Goal: Task Accomplishment & Management: Manage account settings

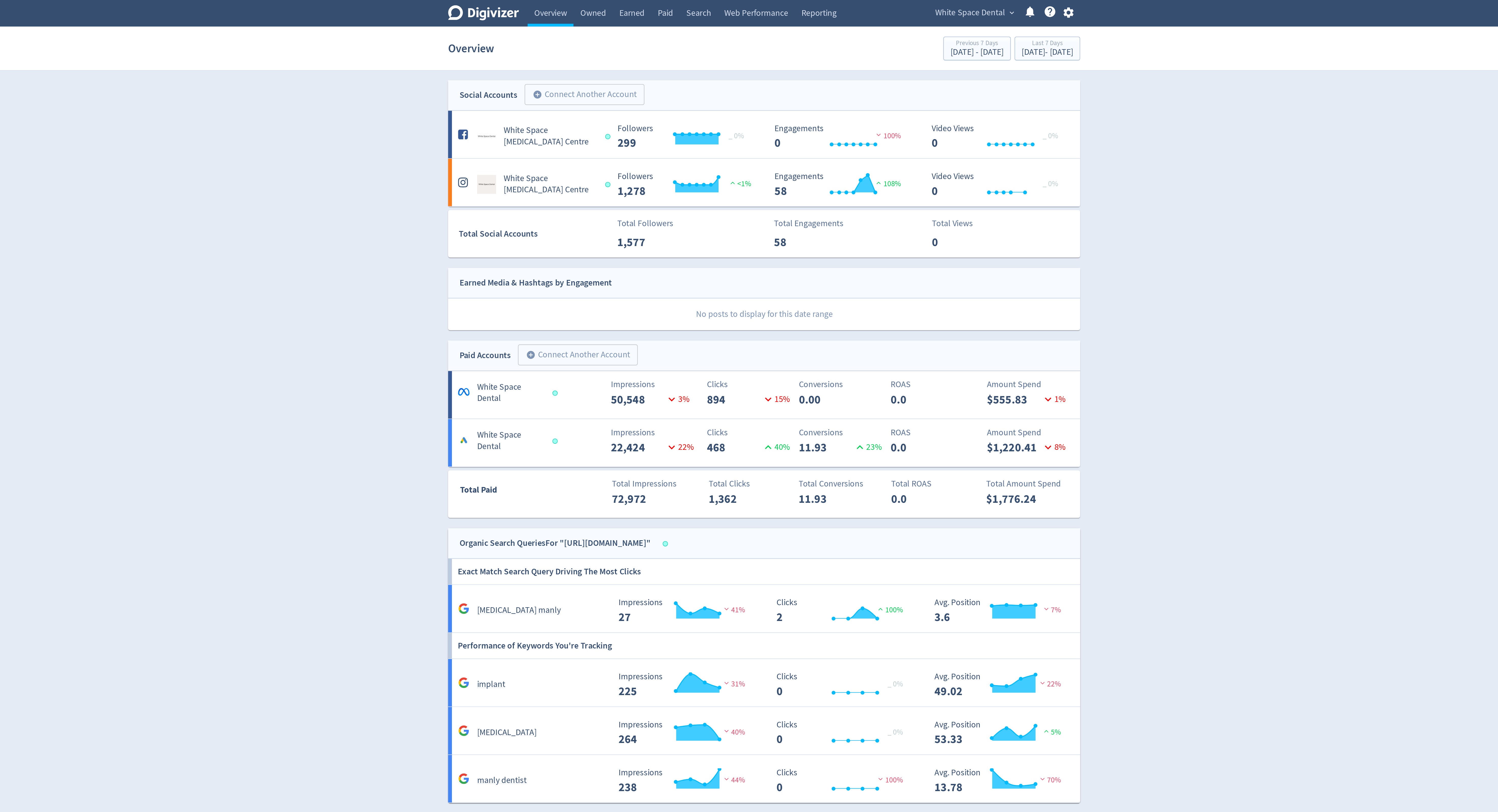
click at [913, 6] on icon "button" at bounding box center [912, 7] width 5 height 6
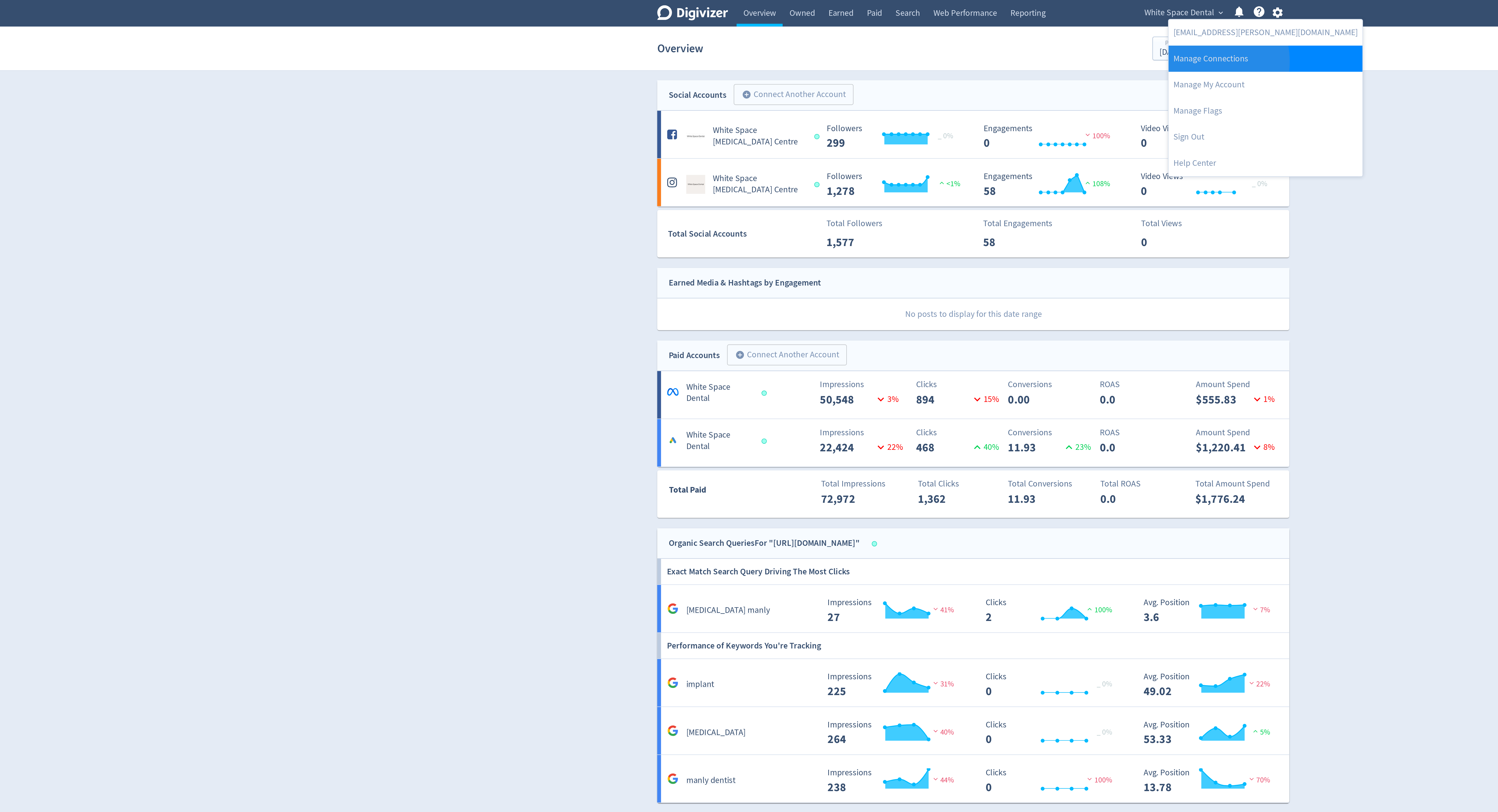
click at [871, 33] on link "Manage Connections" at bounding box center [905, 31] width 104 height 14
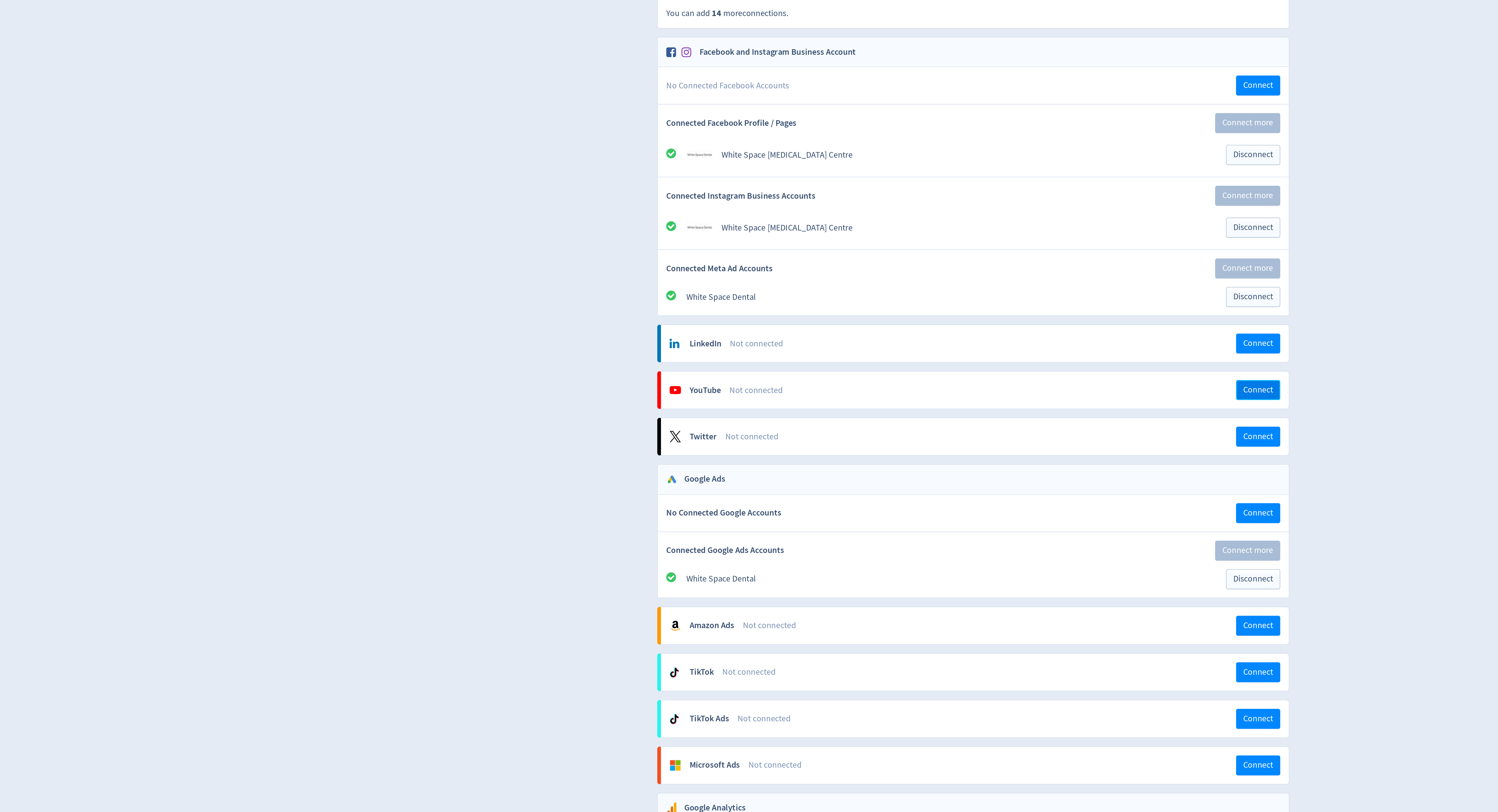
click at [910, 257] on button "Connect" at bounding box center [901, 252] width 24 height 10
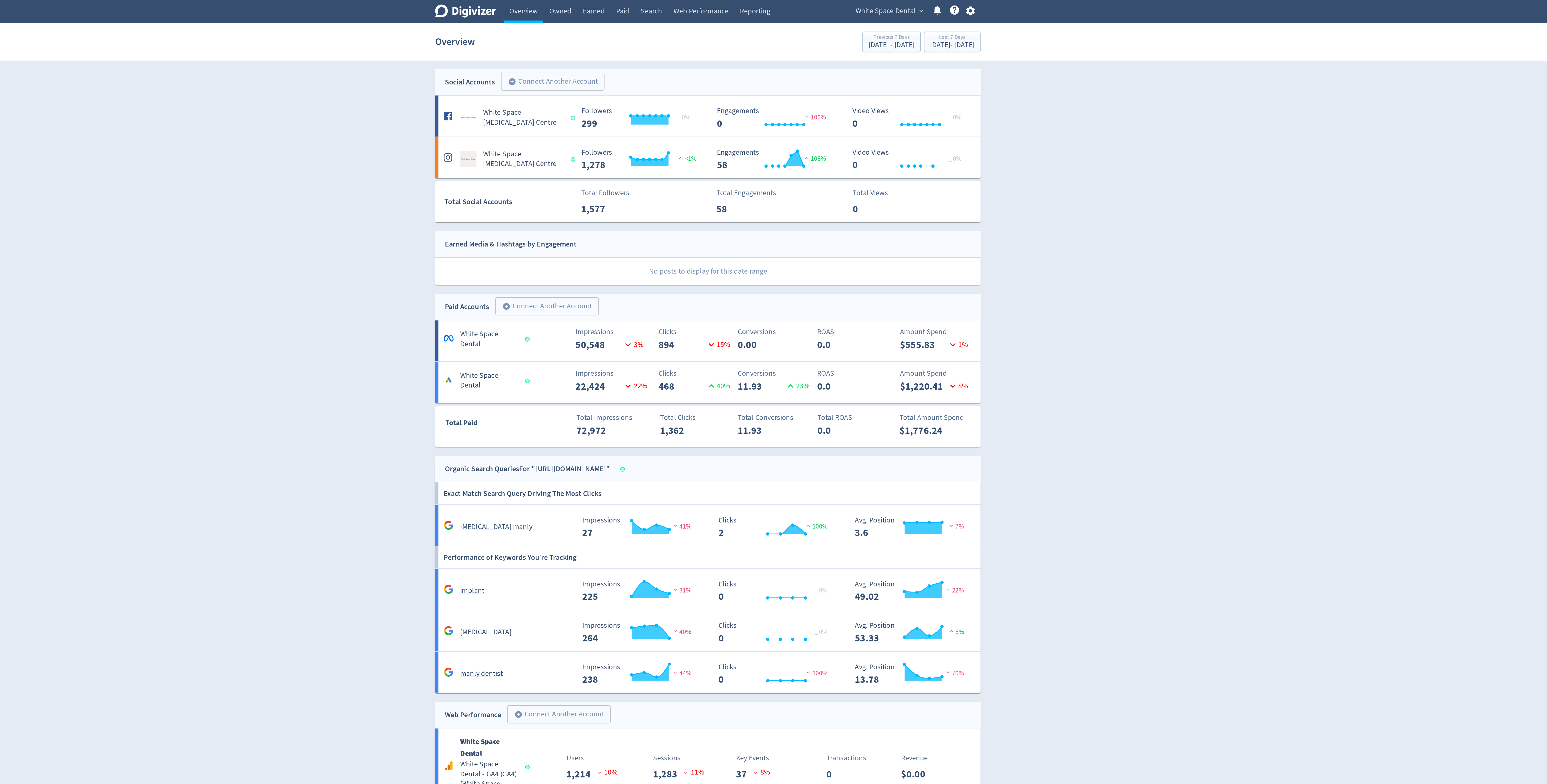
click at [942, 10] on icon "button" at bounding box center [942, 7] width 5 height 6
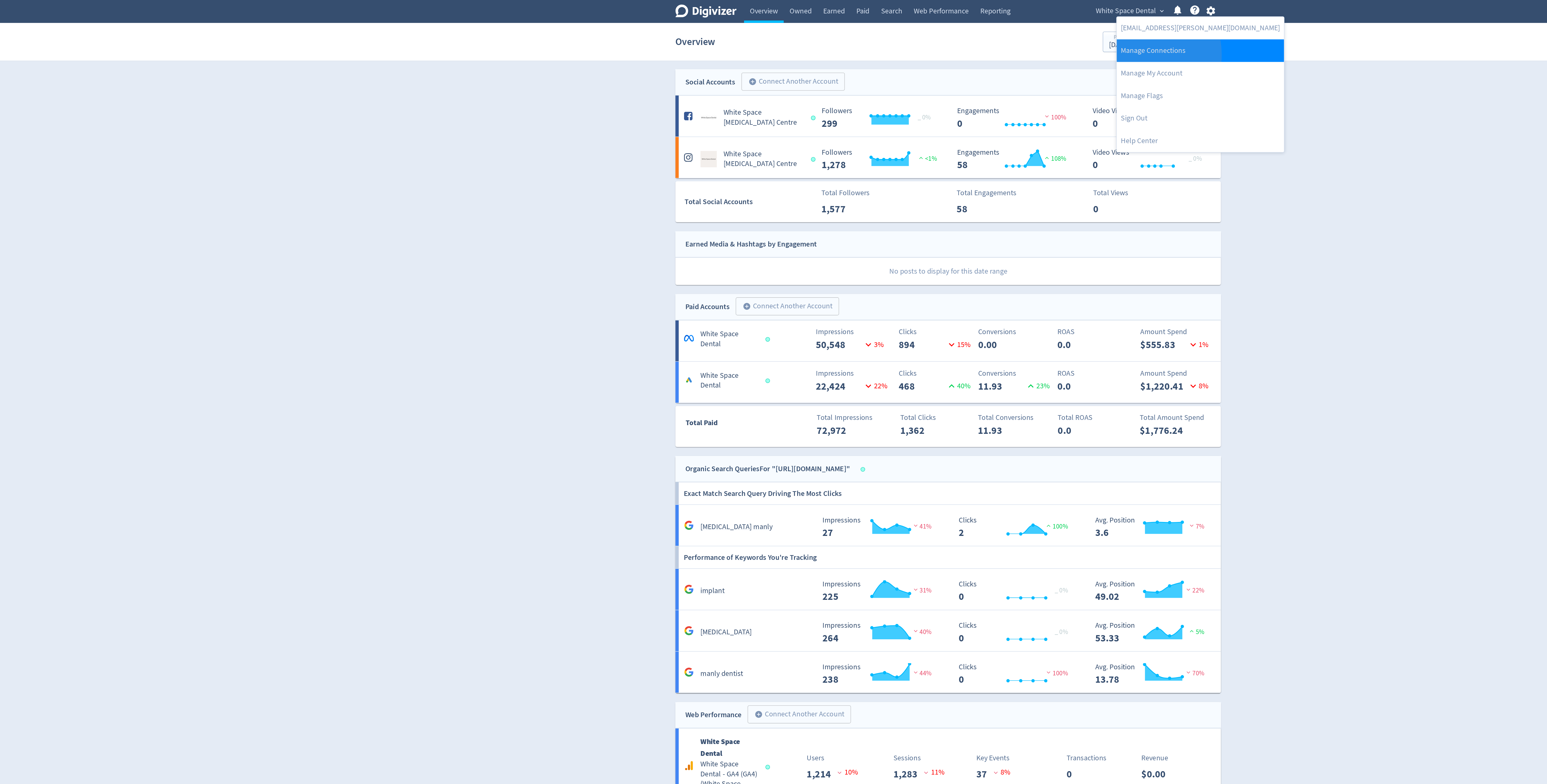
click at [892, 35] on link "Manage Connections" at bounding box center [935, 32] width 107 height 14
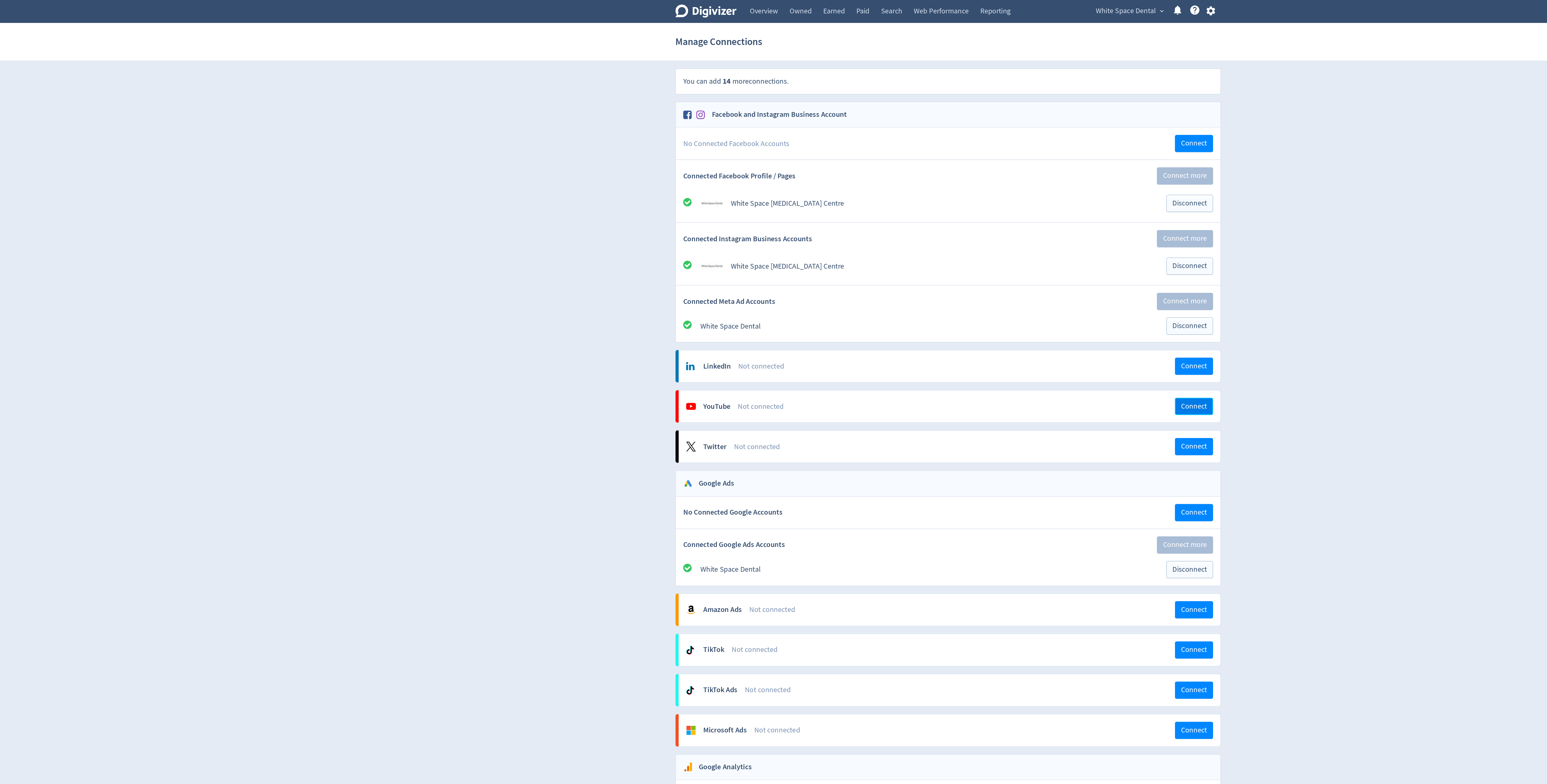
click at [934, 263] on span "Connect" at bounding box center [931, 261] width 17 height 5
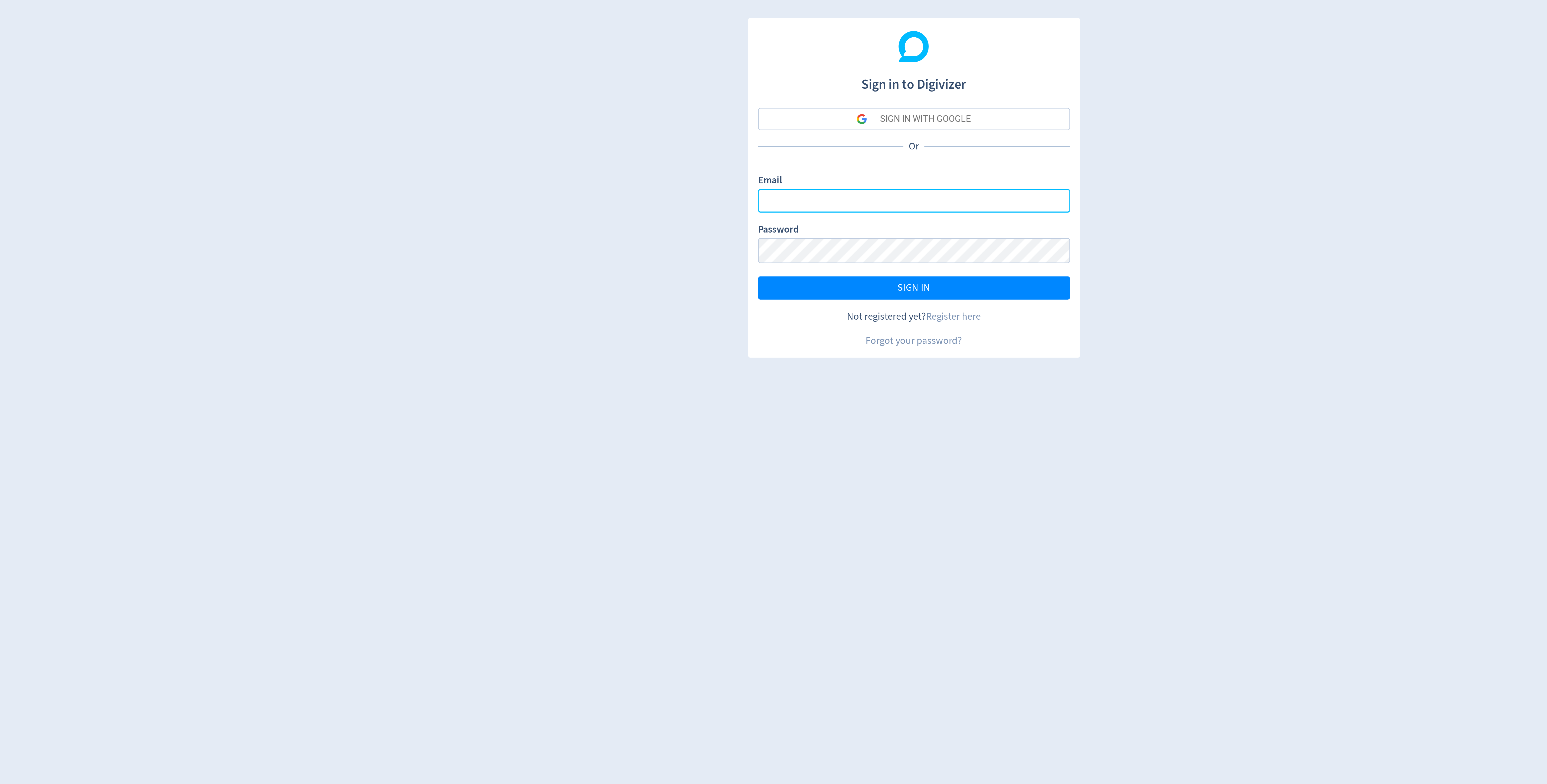
click at [715, 97] on input "Email" at bounding box center [773, 95] width 148 height 11
type input "[EMAIL_ADDRESS][PERSON_NAME][DOMAIN_NAME]"
click at [775, 55] on div "SIGN IN WITH GOOGLE" at bounding box center [779, 56] width 43 height 11
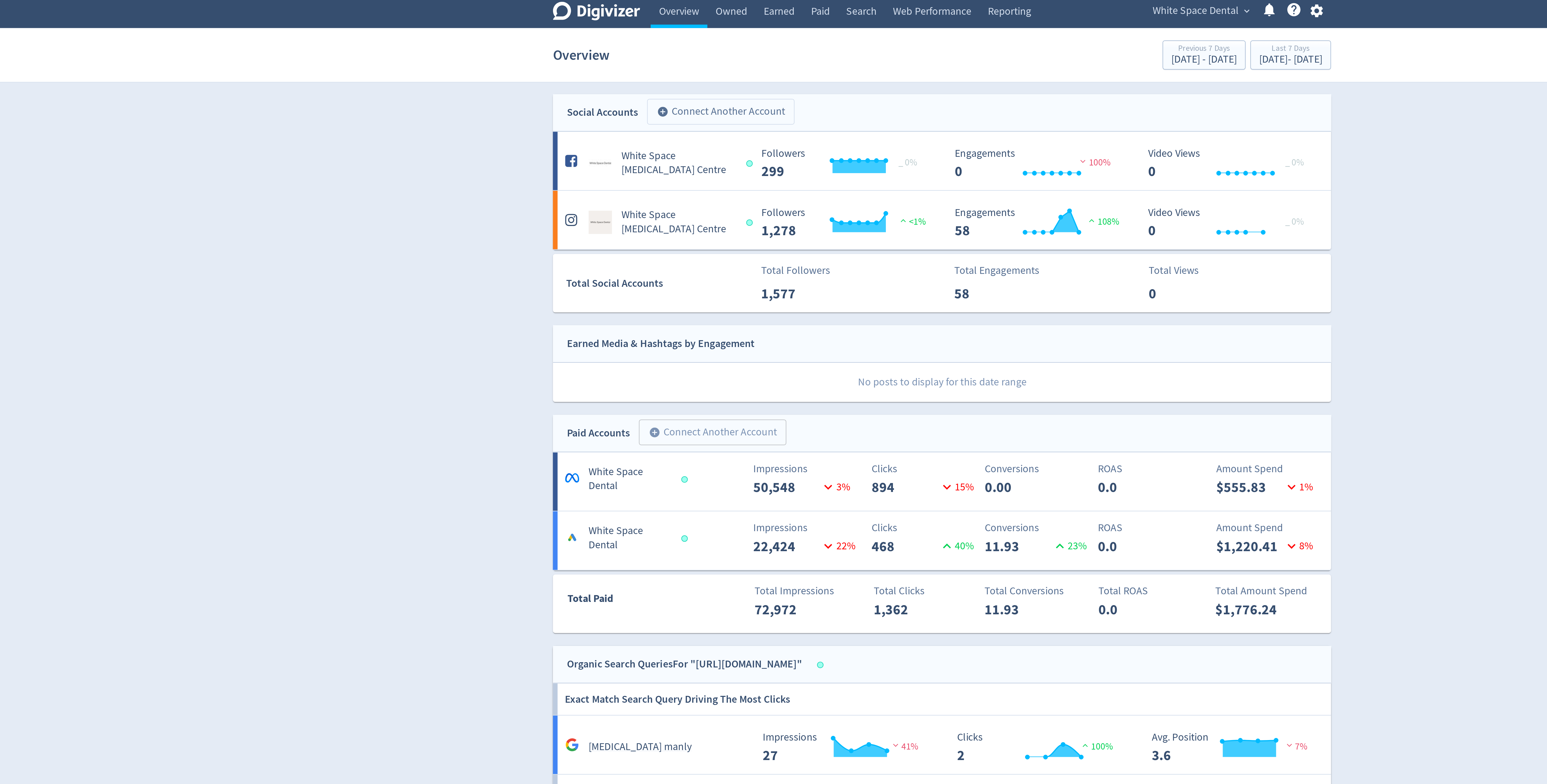
click at [661, 55] on button "add_circle Connect Another Account" at bounding box center [674, 52] width 66 height 11
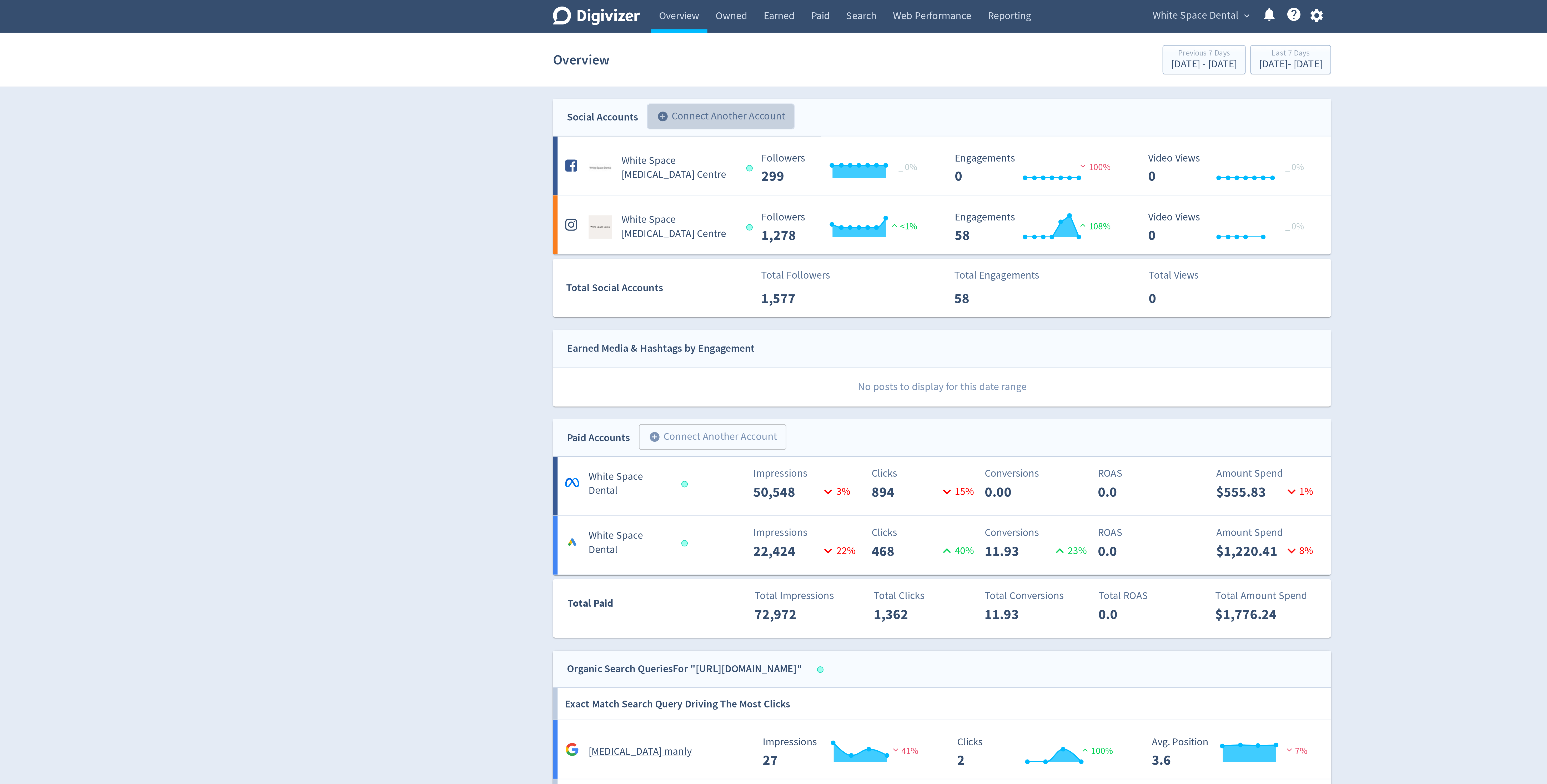
click at [665, 52] on button "add_circle Connect Another Account" at bounding box center [674, 52] width 66 height 11
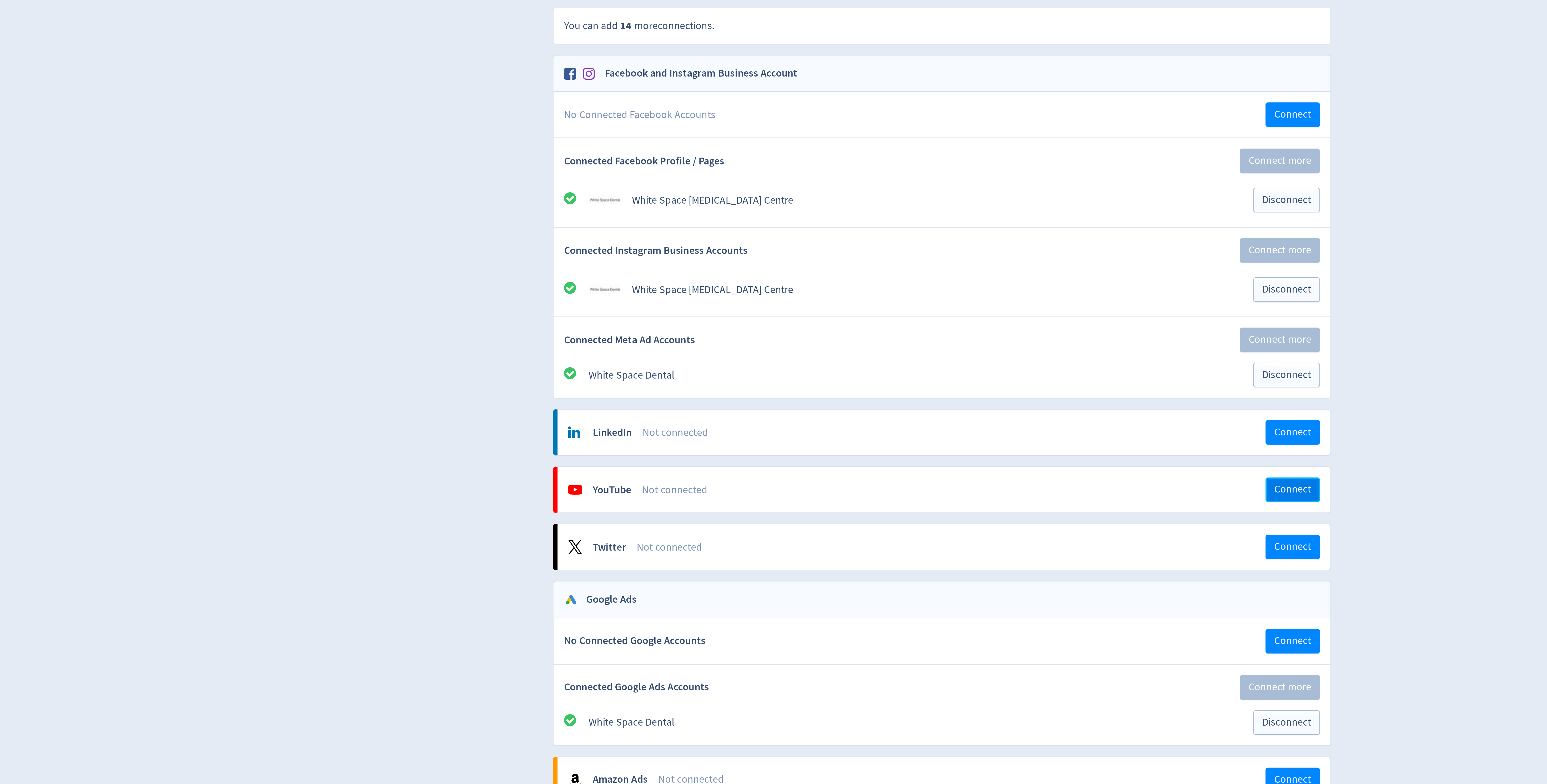
click at [929, 263] on span "Connect" at bounding box center [931, 261] width 17 height 5
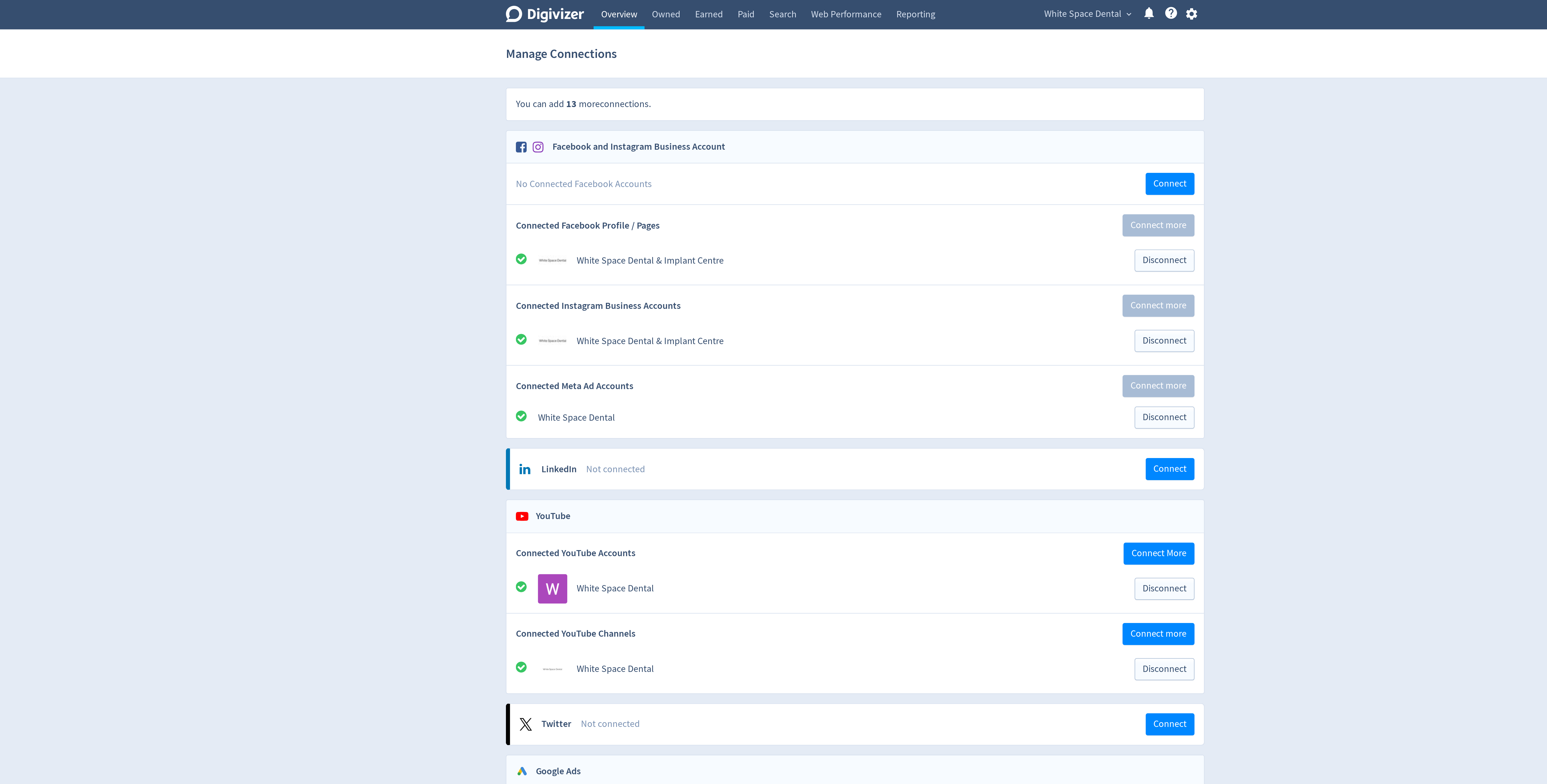
click at [654, 8] on link "Overview" at bounding box center [655, 7] width 25 height 15
